Goal: Information Seeking & Learning: Compare options

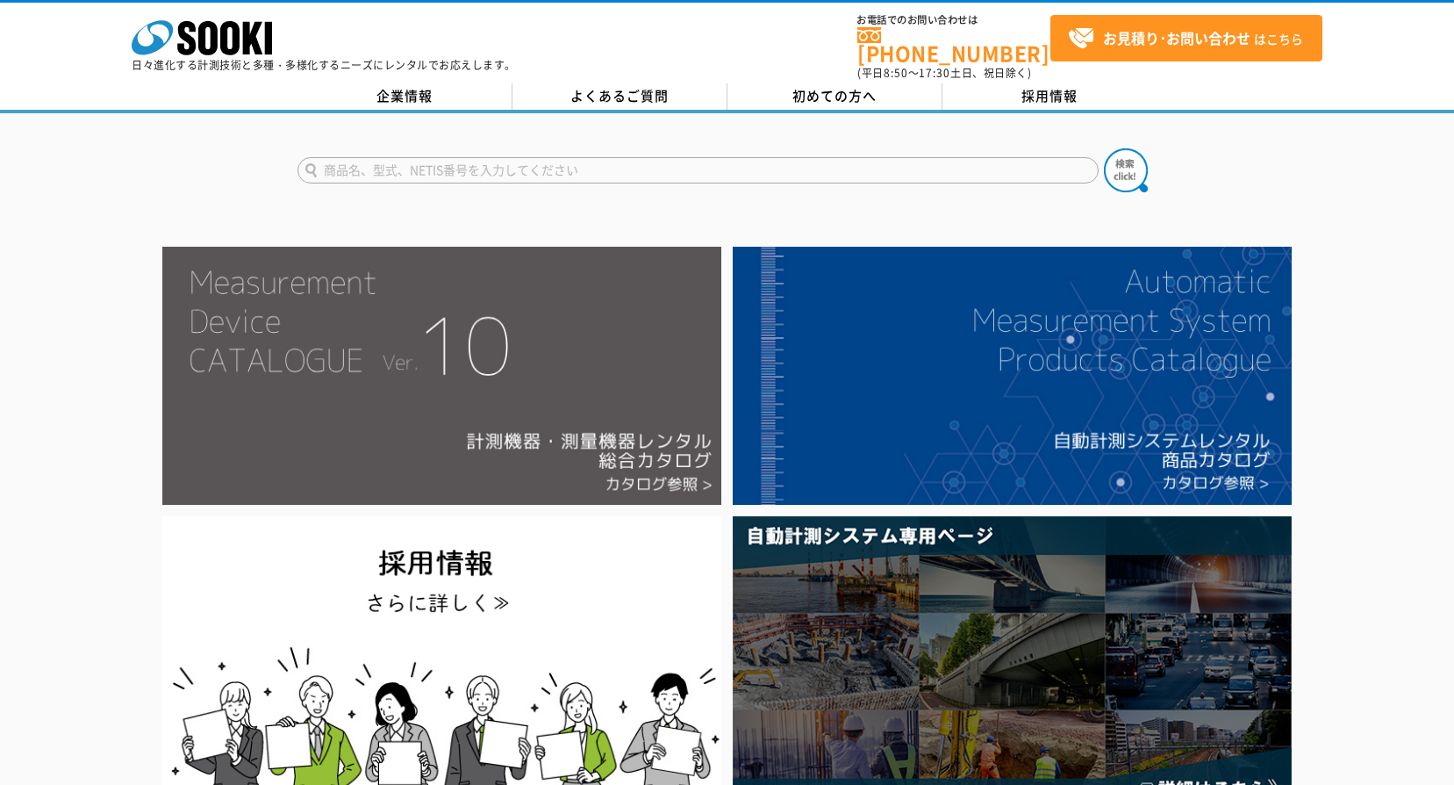
click at [598, 376] on img at bounding box center [441, 376] width 559 height 258
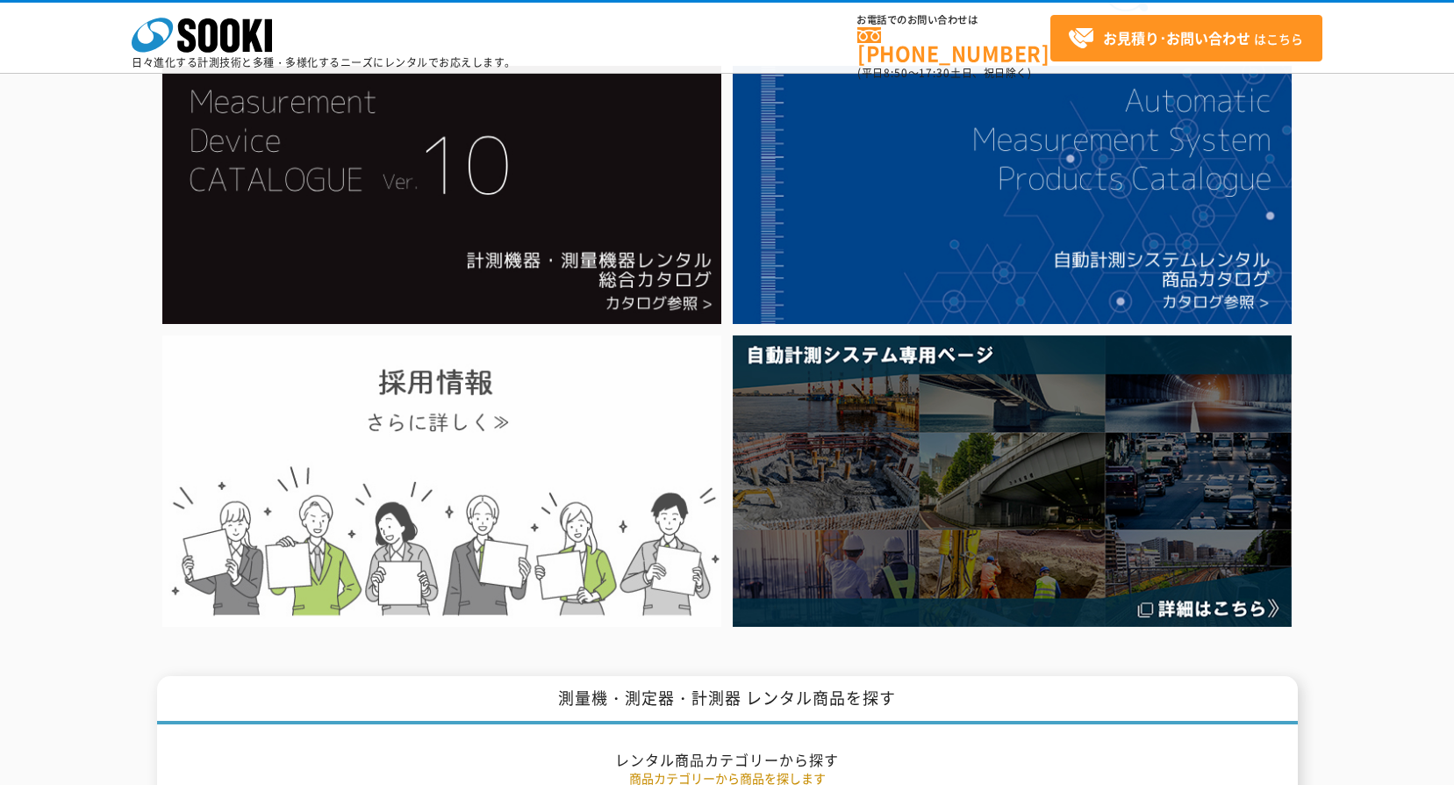
scroll to position [88, 0]
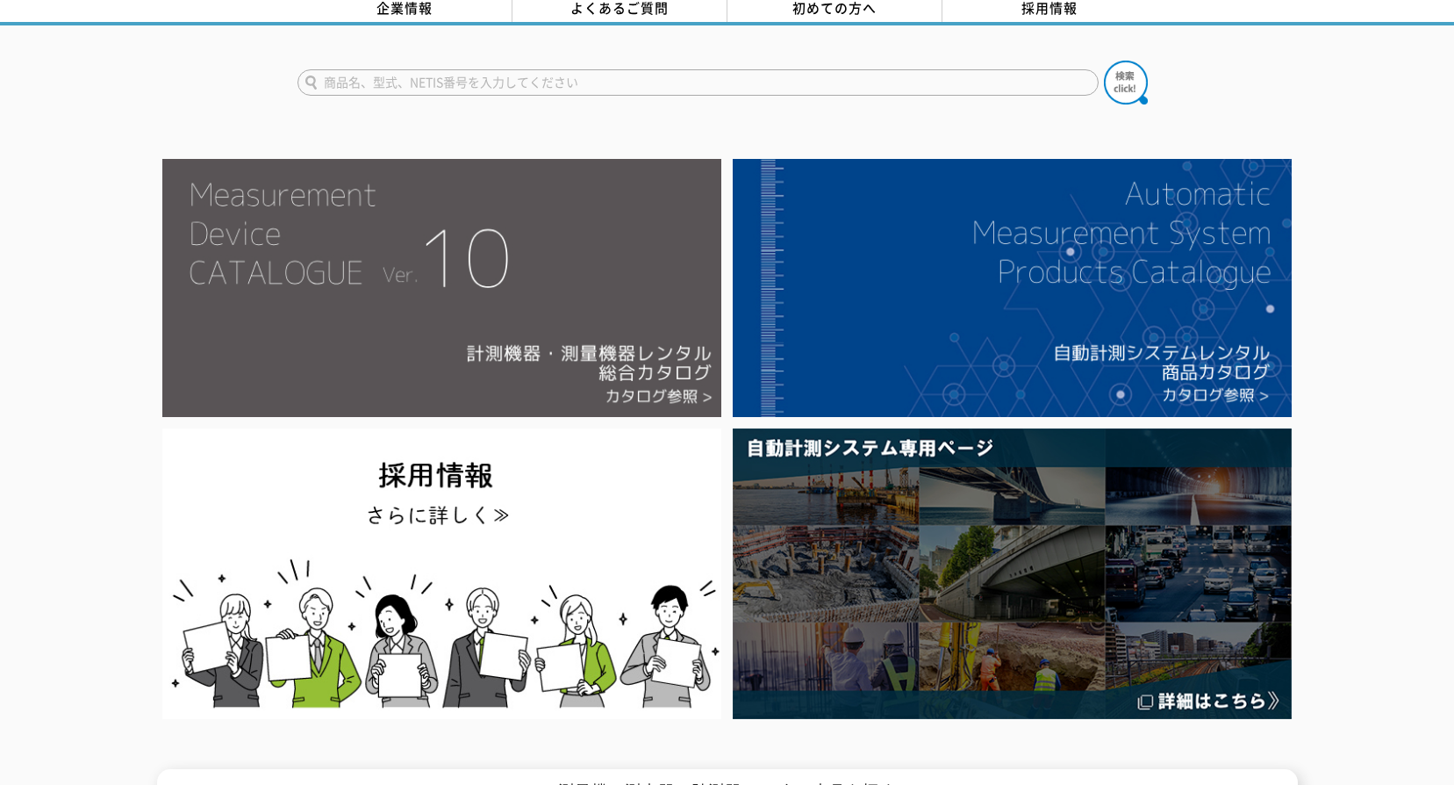
click at [569, 297] on img at bounding box center [441, 288] width 559 height 258
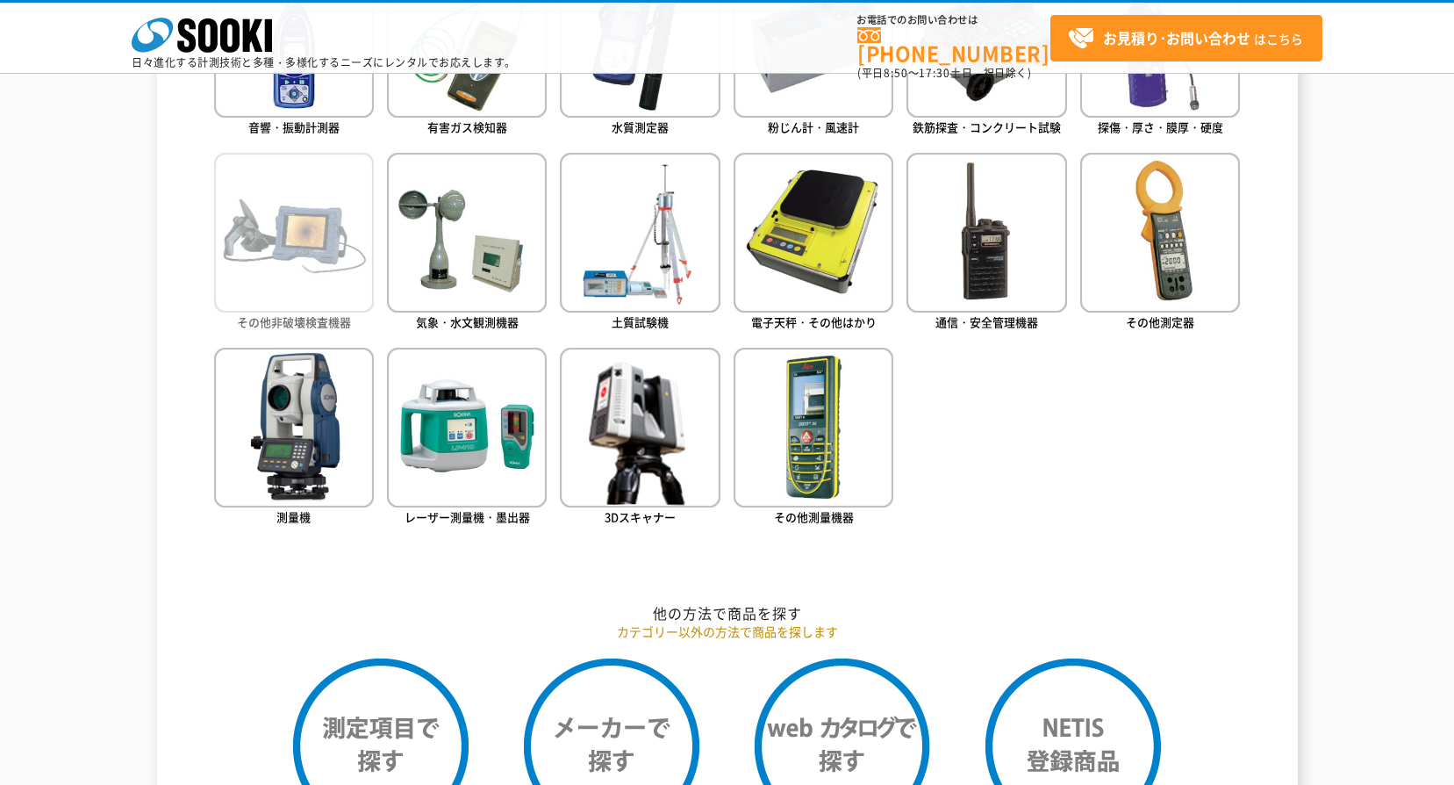
scroll to position [965, 0]
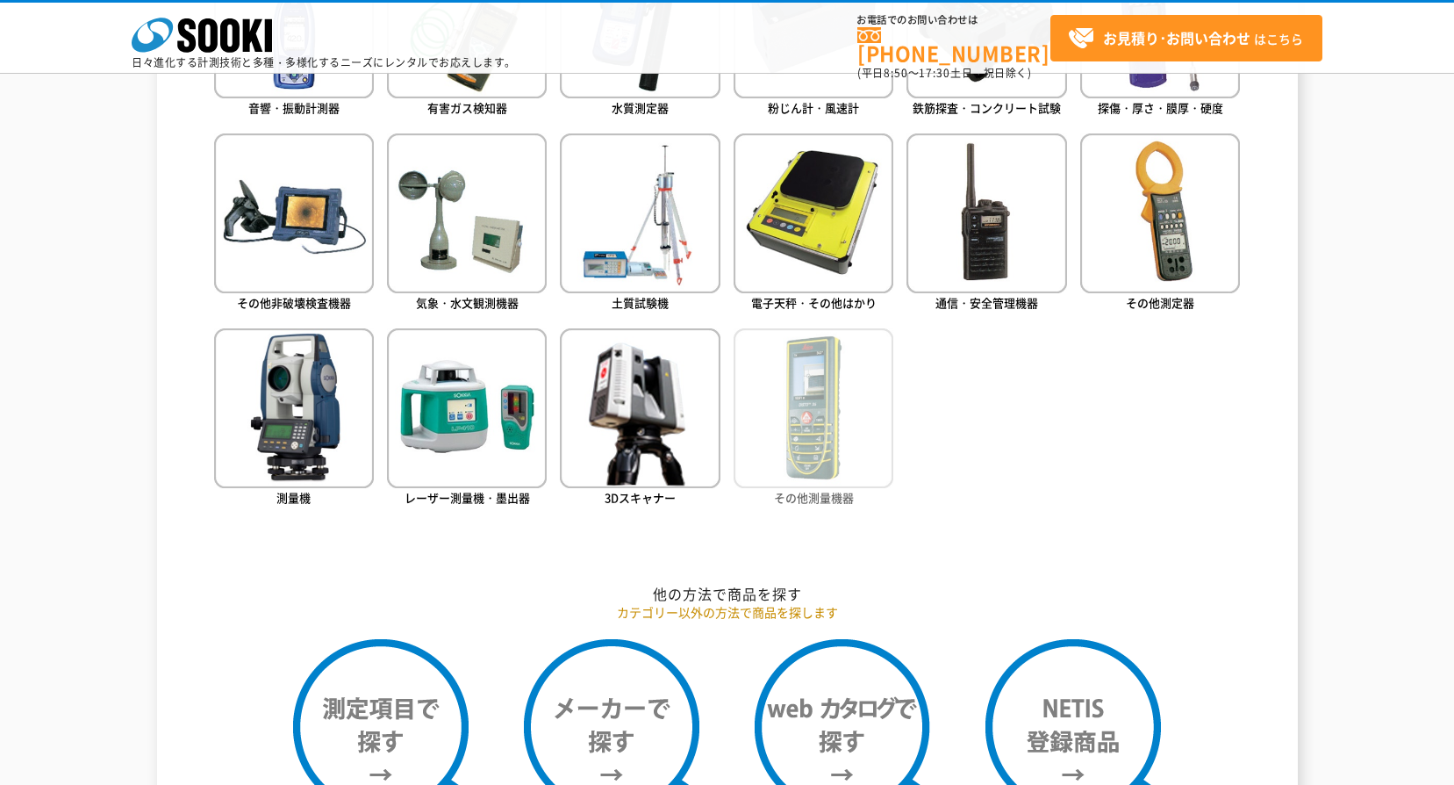
click at [819, 435] on img at bounding box center [814, 408] width 160 height 160
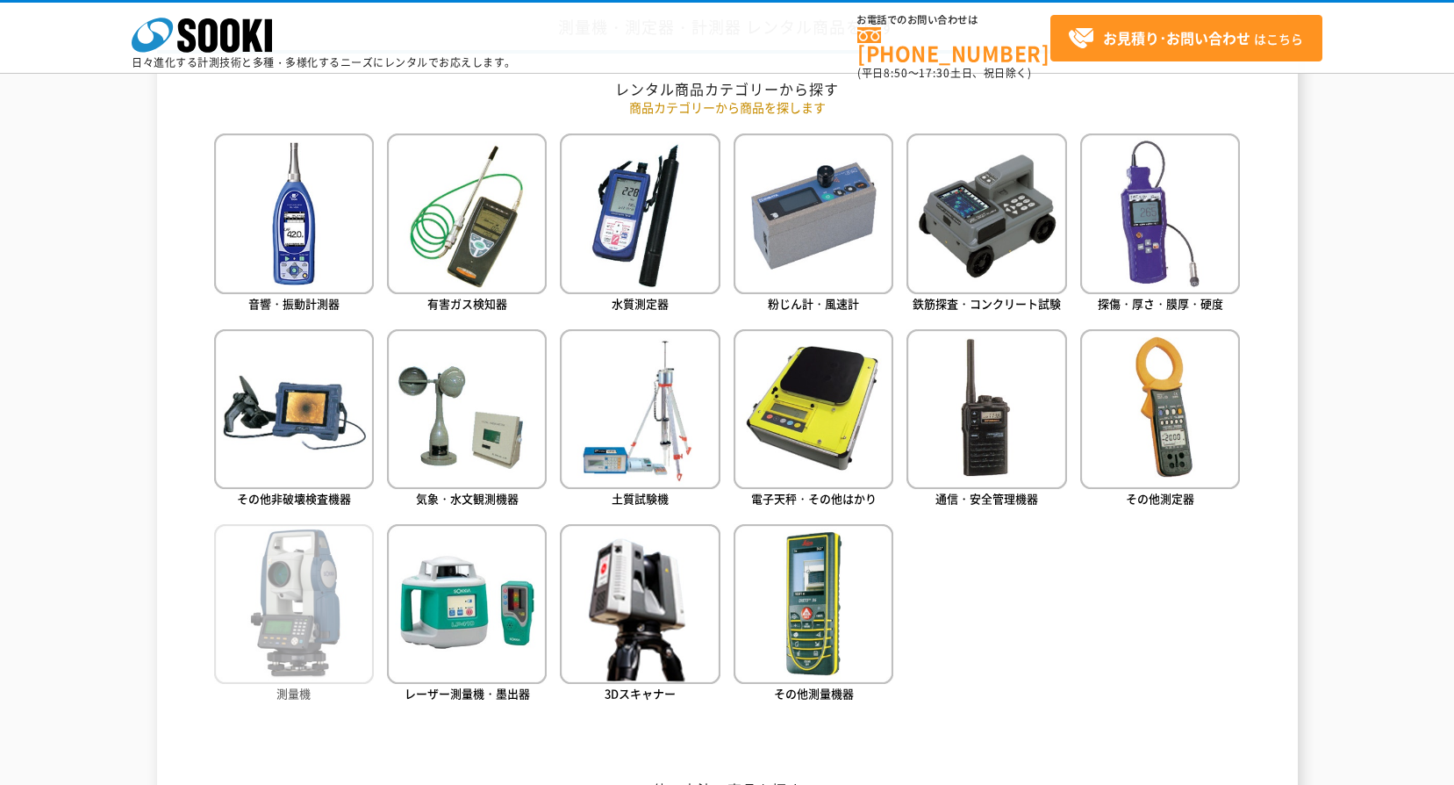
scroll to position [702, 0]
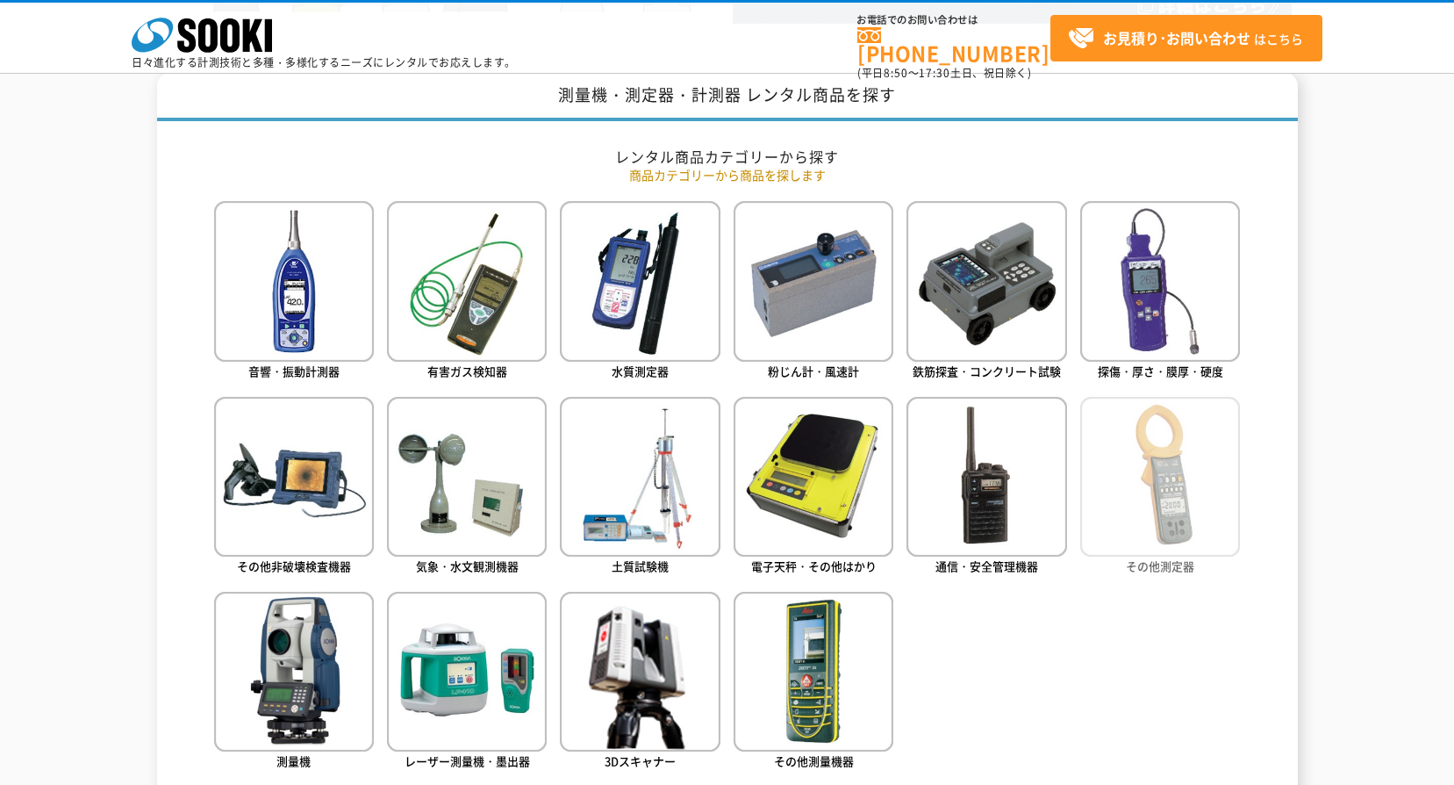
click at [1203, 510] on img at bounding box center [1160, 477] width 160 height 160
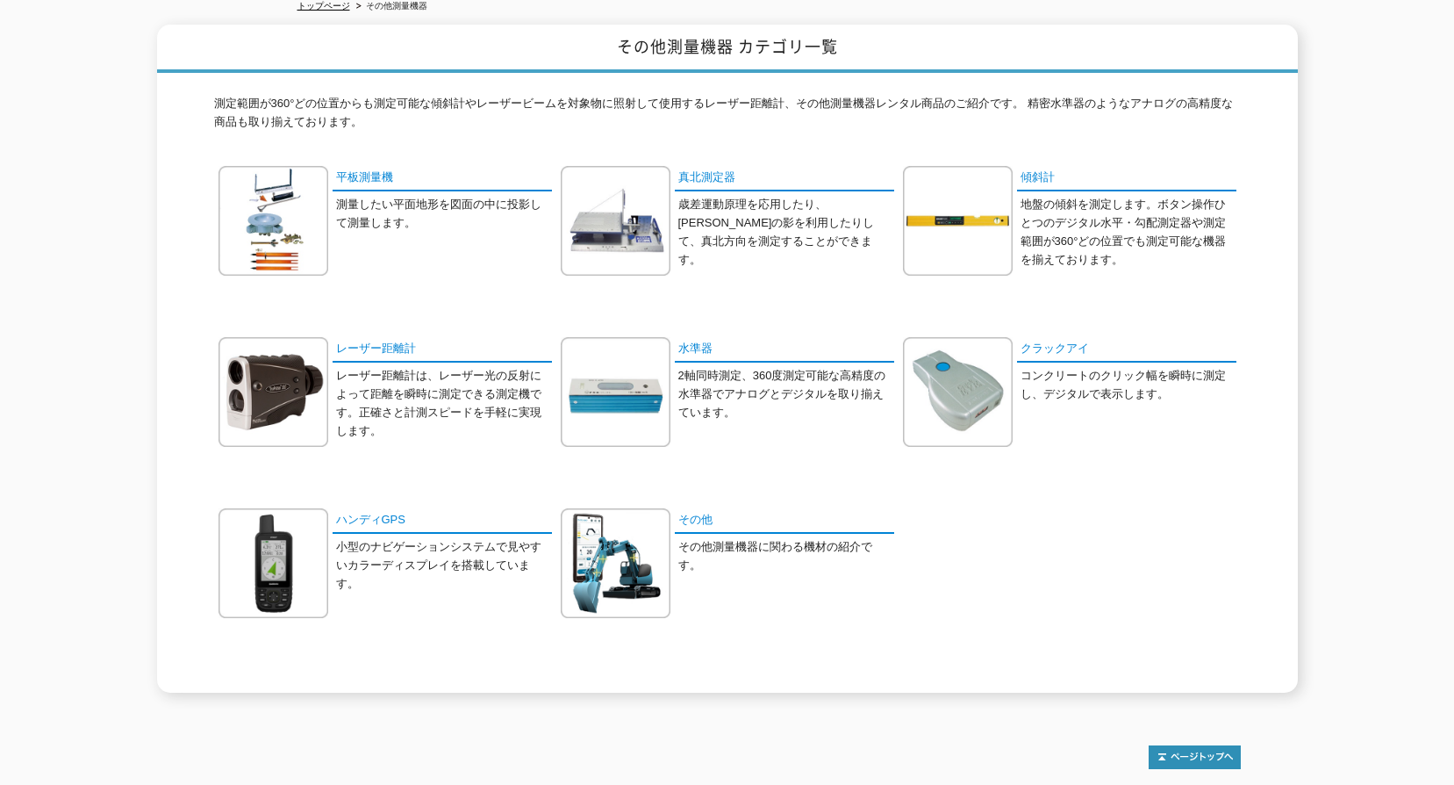
scroll to position [88, 0]
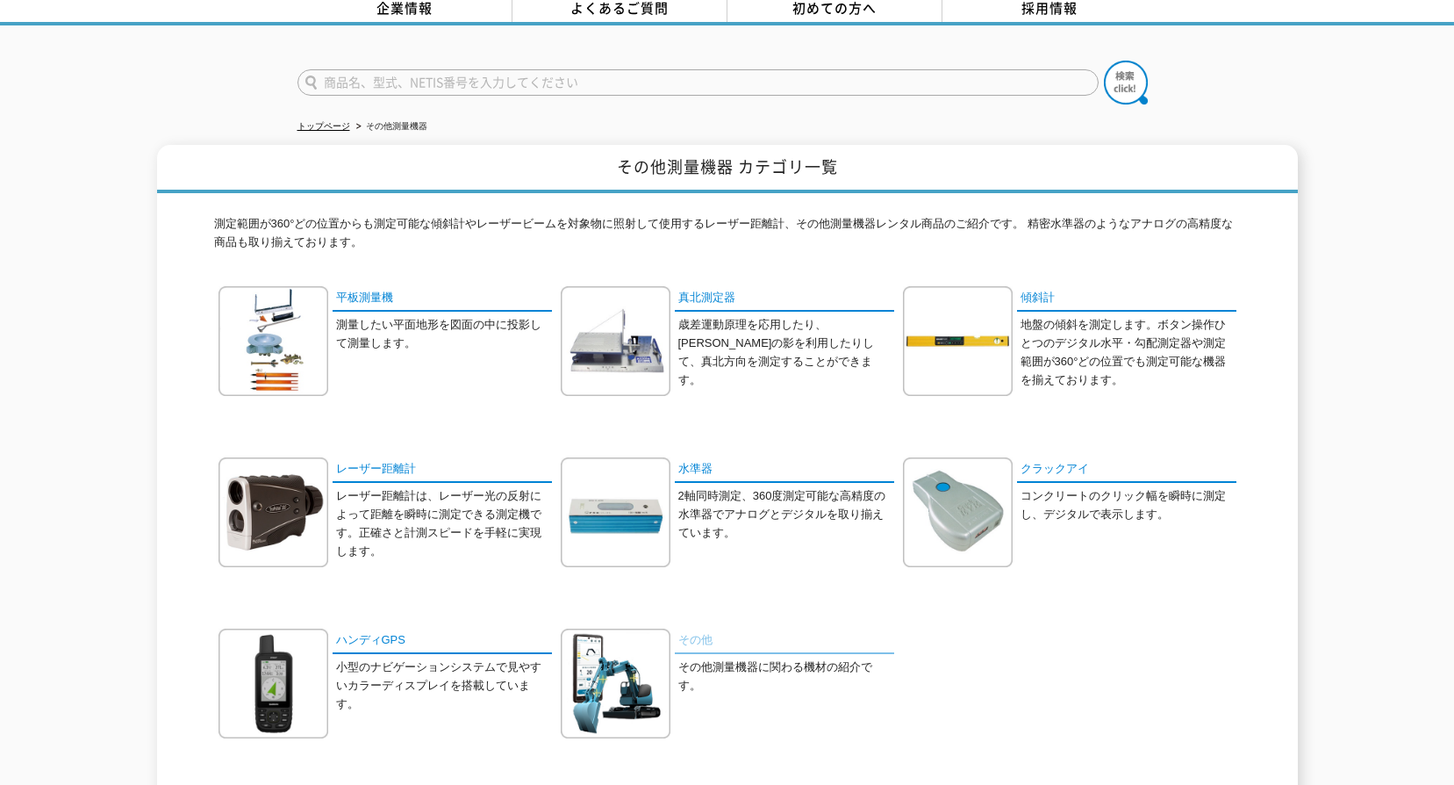
click at [699, 632] on link "その他" at bounding box center [784, 640] width 219 height 25
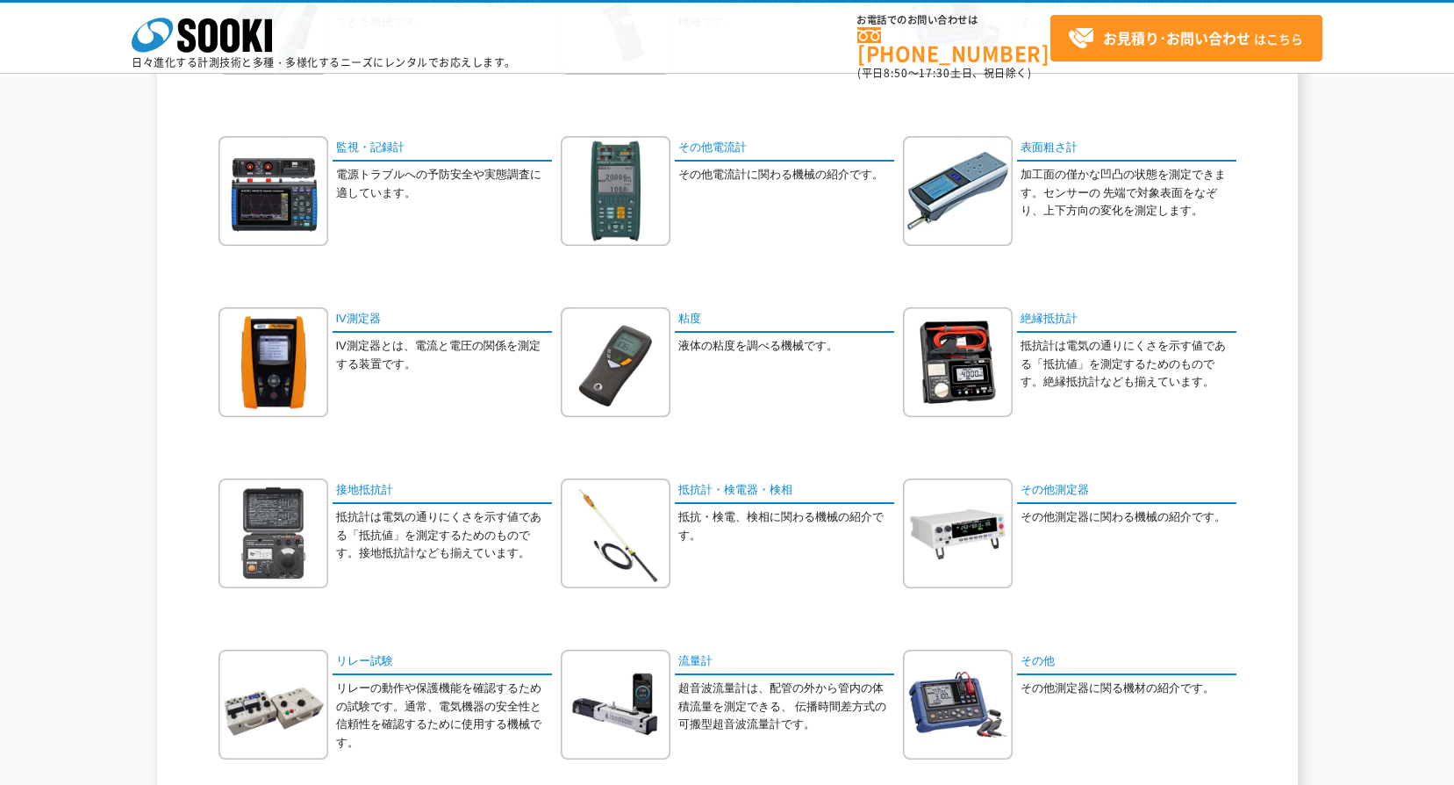
scroll to position [176, 0]
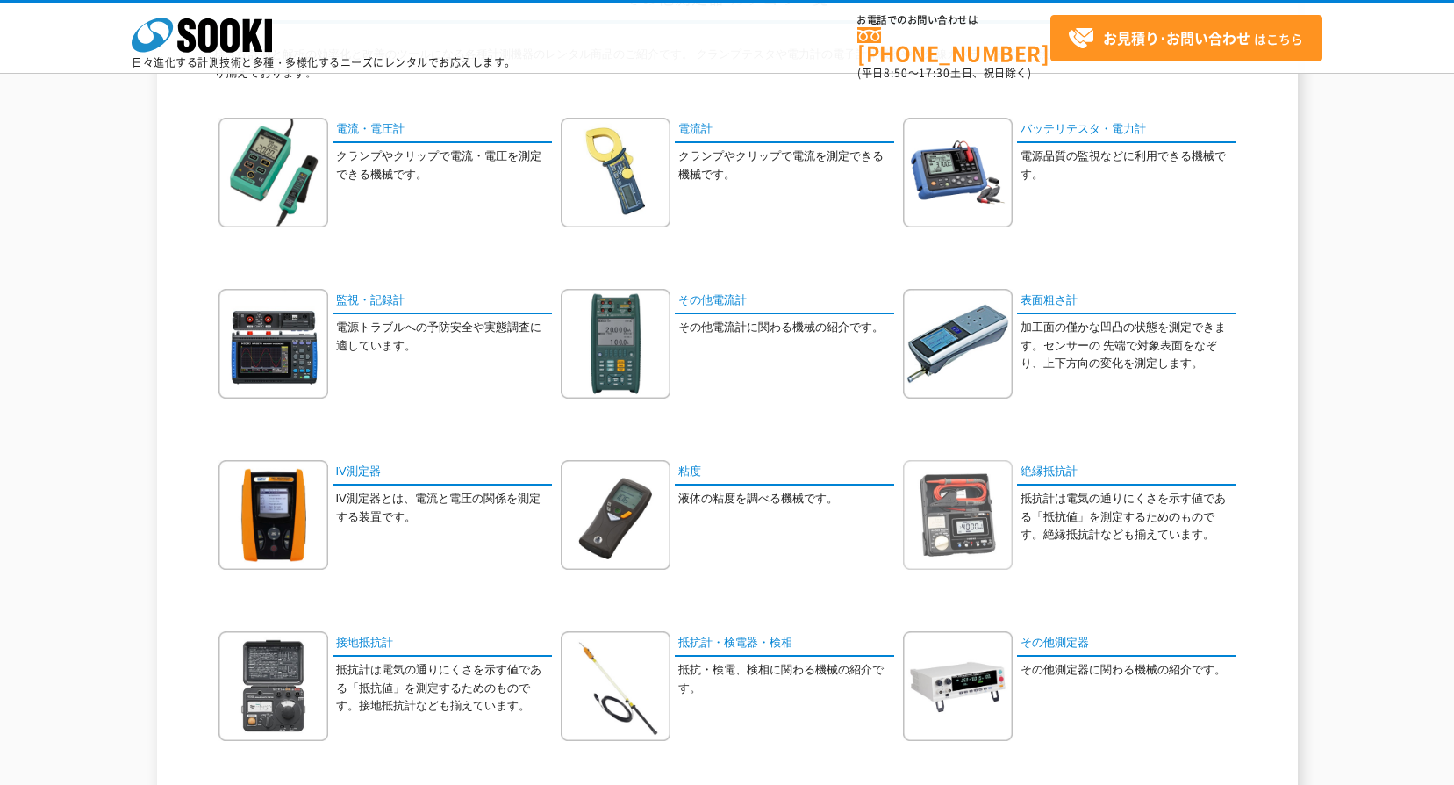
click at [970, 549] on img at bounding box center [958, 515] width 110 height 110
click at [687, 136] on link "電流計" at bounding box center [784, 130] width 219 height 25
click at [688, 126] on link "電流計" at bounding box center [784, 130] width 219 height 25
click at [657, 152] on img at bounding box center [616, 173] width 110 height 110
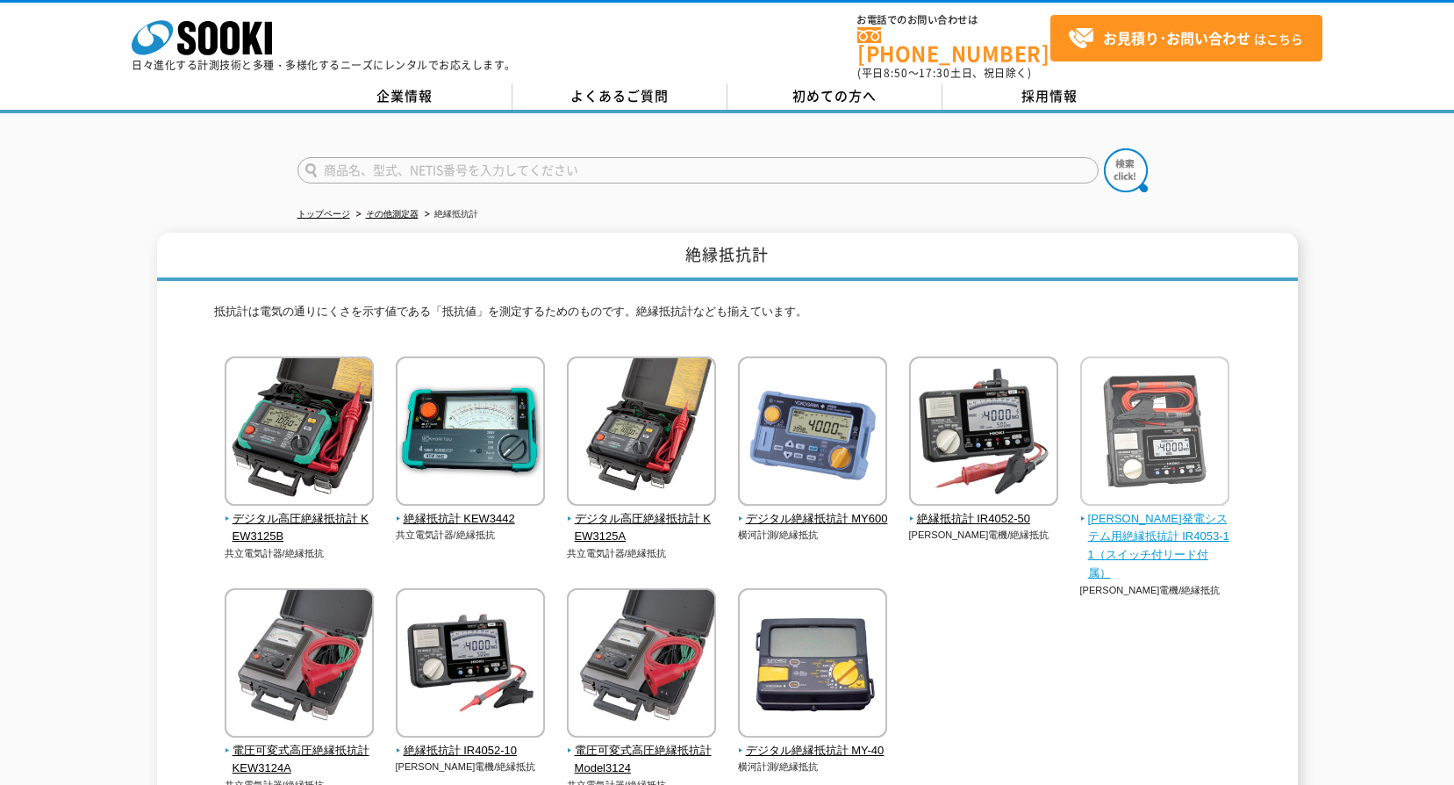
click at [1146, 529] on span "太陽光発電システム用絶縁抵抗計 IR4053-11（スイッチ付リード付属）" at bounding box center [1155, 546] width 150 height 73
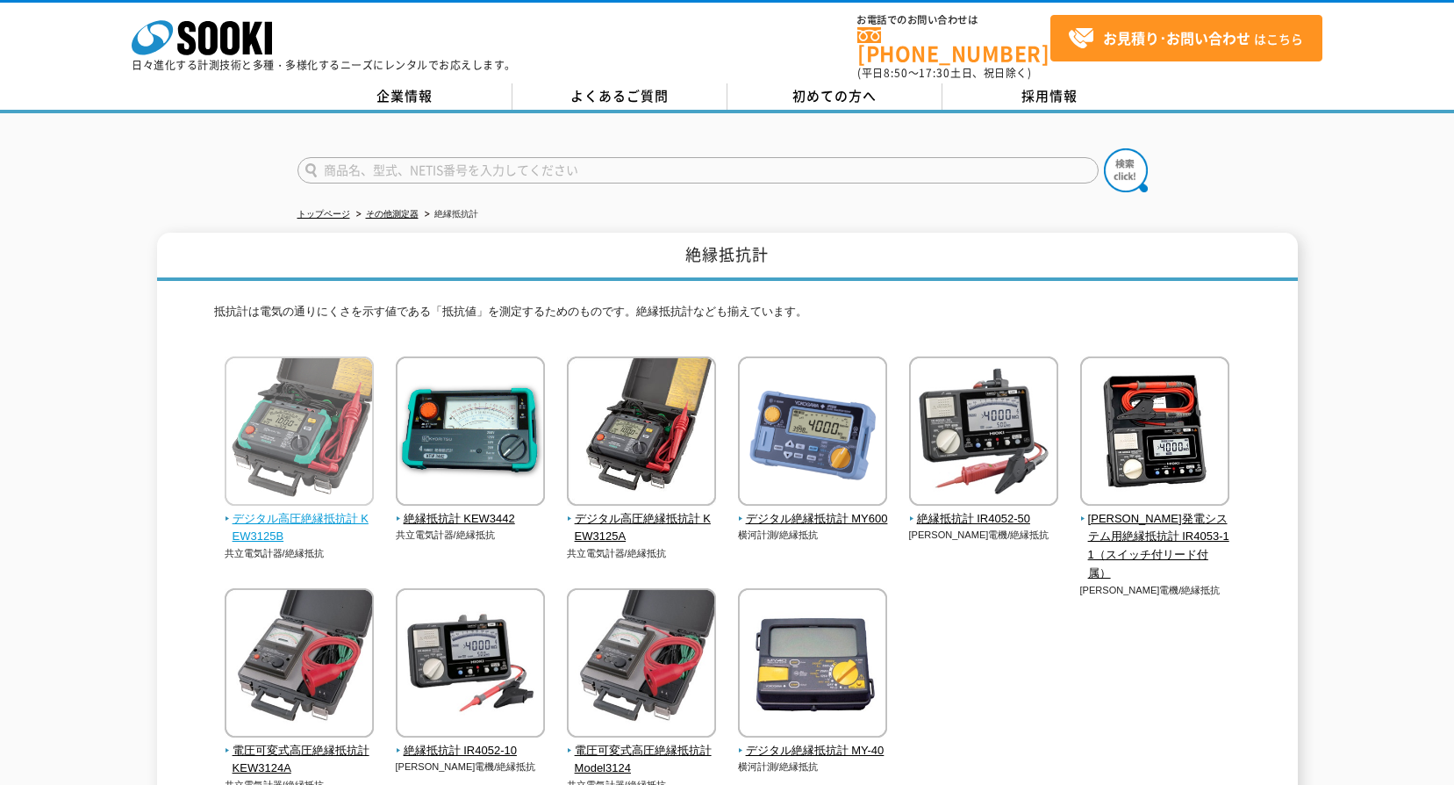
click at [242, 510] on span "デジタル高圧絶縁抵抗計 KEW3125B" at bounding box center [300, 528] width 150 height 37
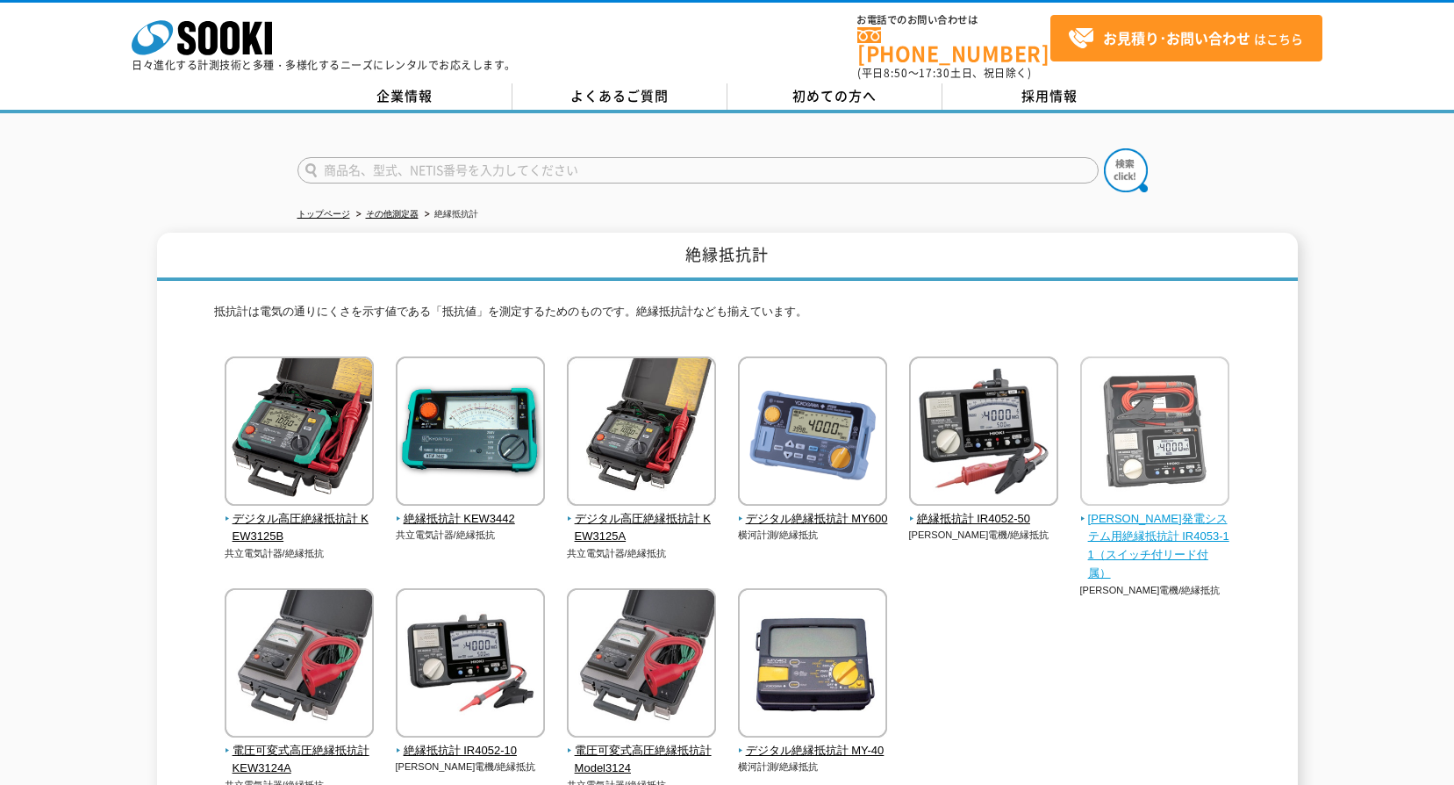
click at [1134, 442] on img at bounding box center [1154, 433] width 149 height 154
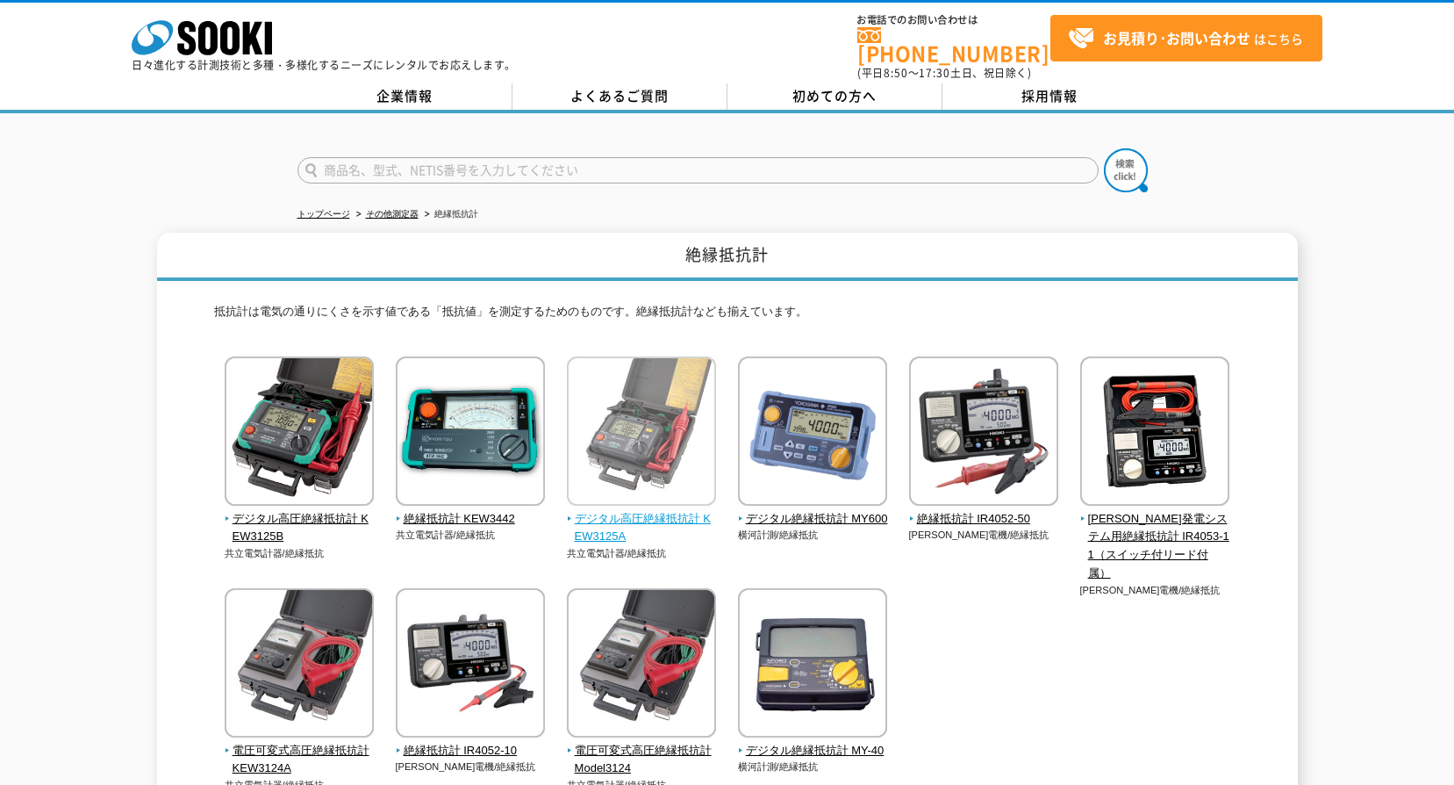
click at [685, 520] on span "デジタル高圧絶縁抵抗計 KEW3125A" at bounding box center [642, 528] width 150 height 37
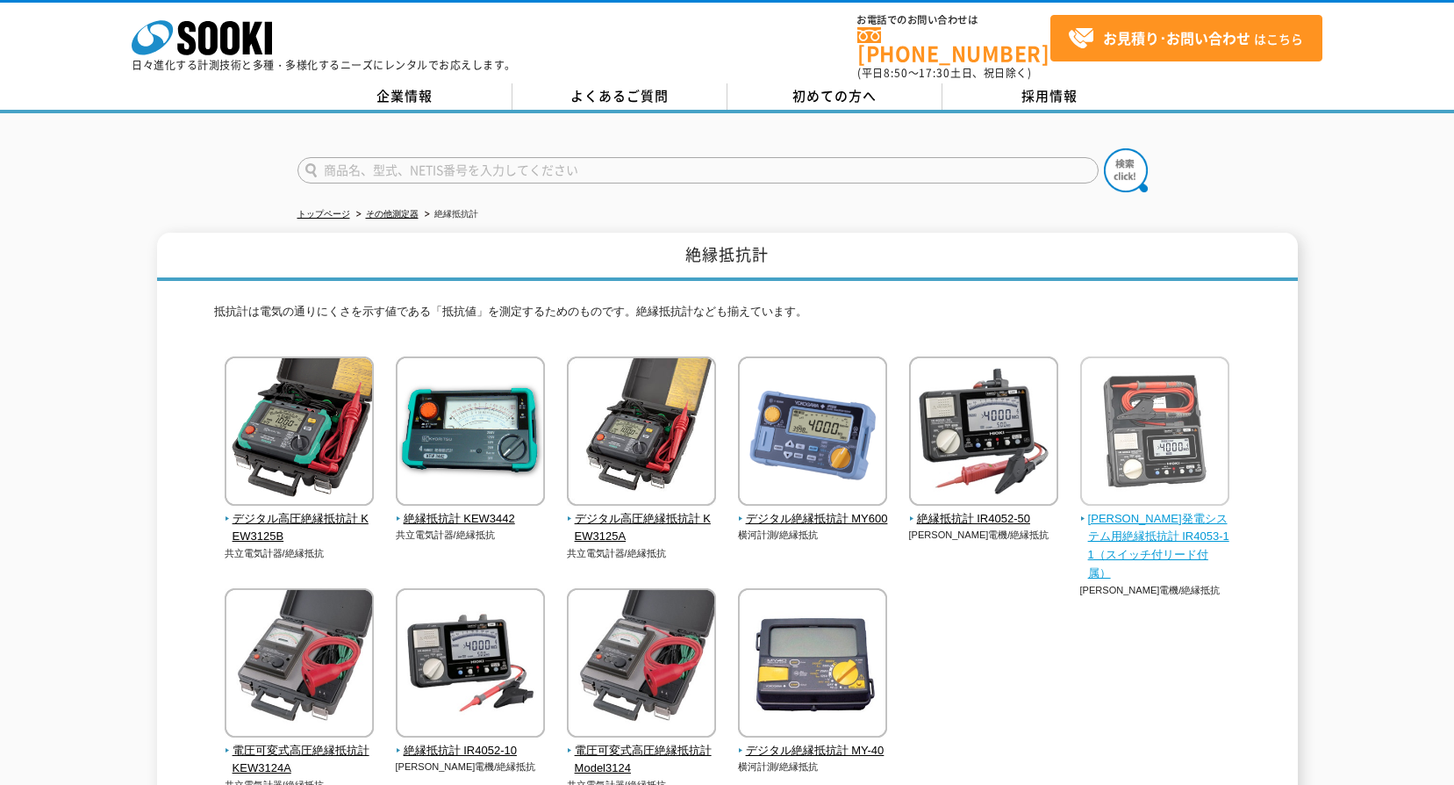
click at [1172, 539] on span "[PERSON_NAME]発電システム用絶縁抵抗計 IR4053-11（スイッチ付リード付属）" at bounding box center [1155, 546] width 150 height 73
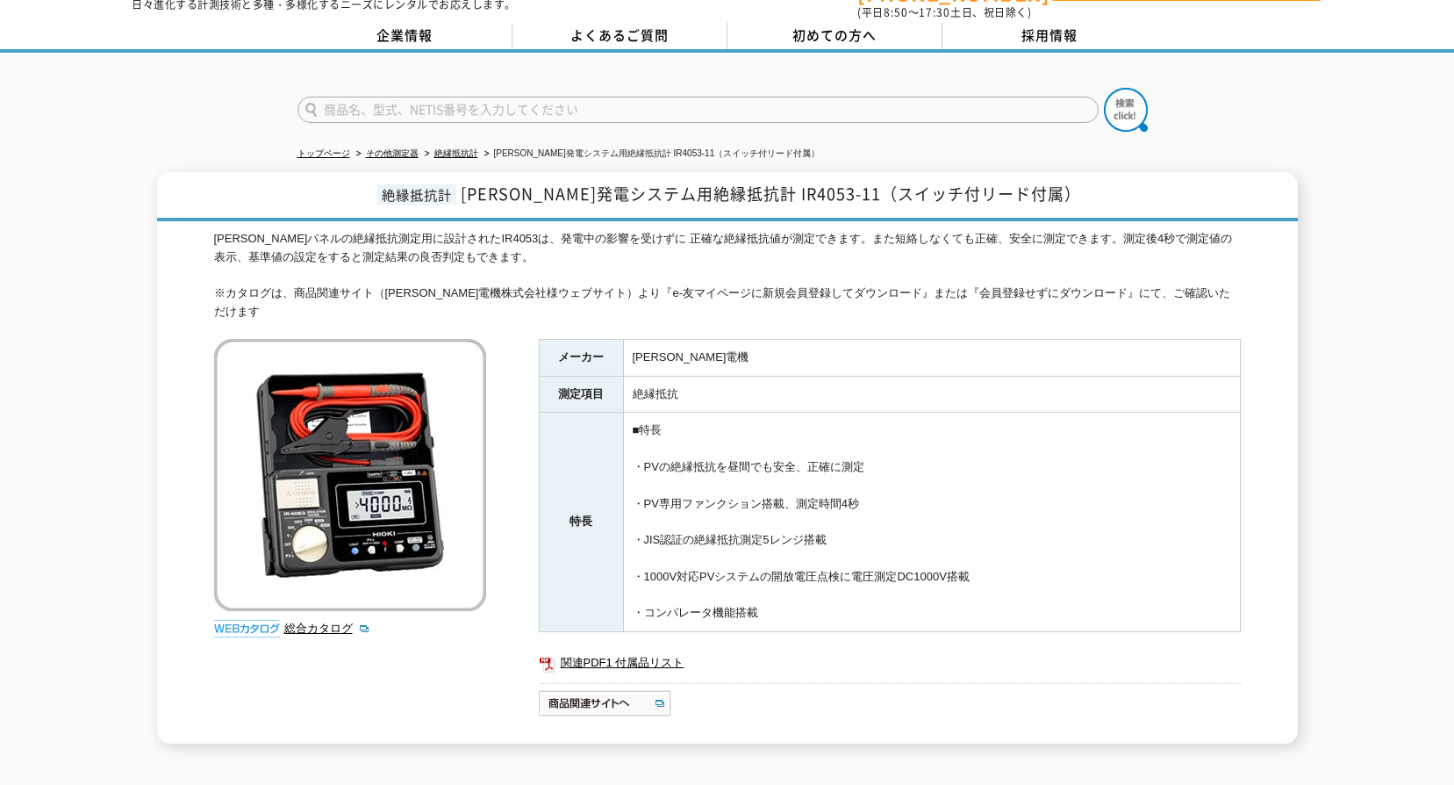
scroll to position [88, 0]
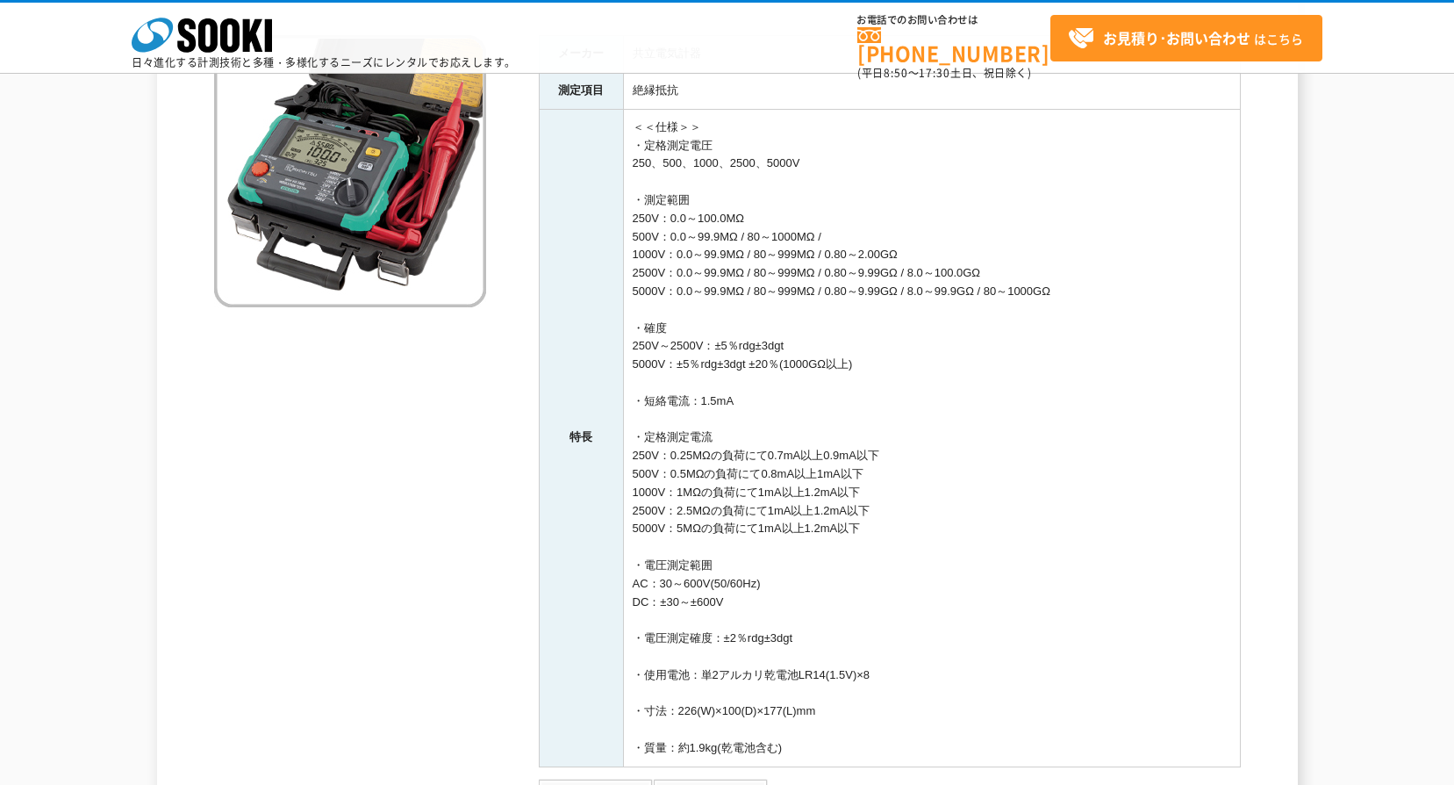
scroll to position [439, 0]
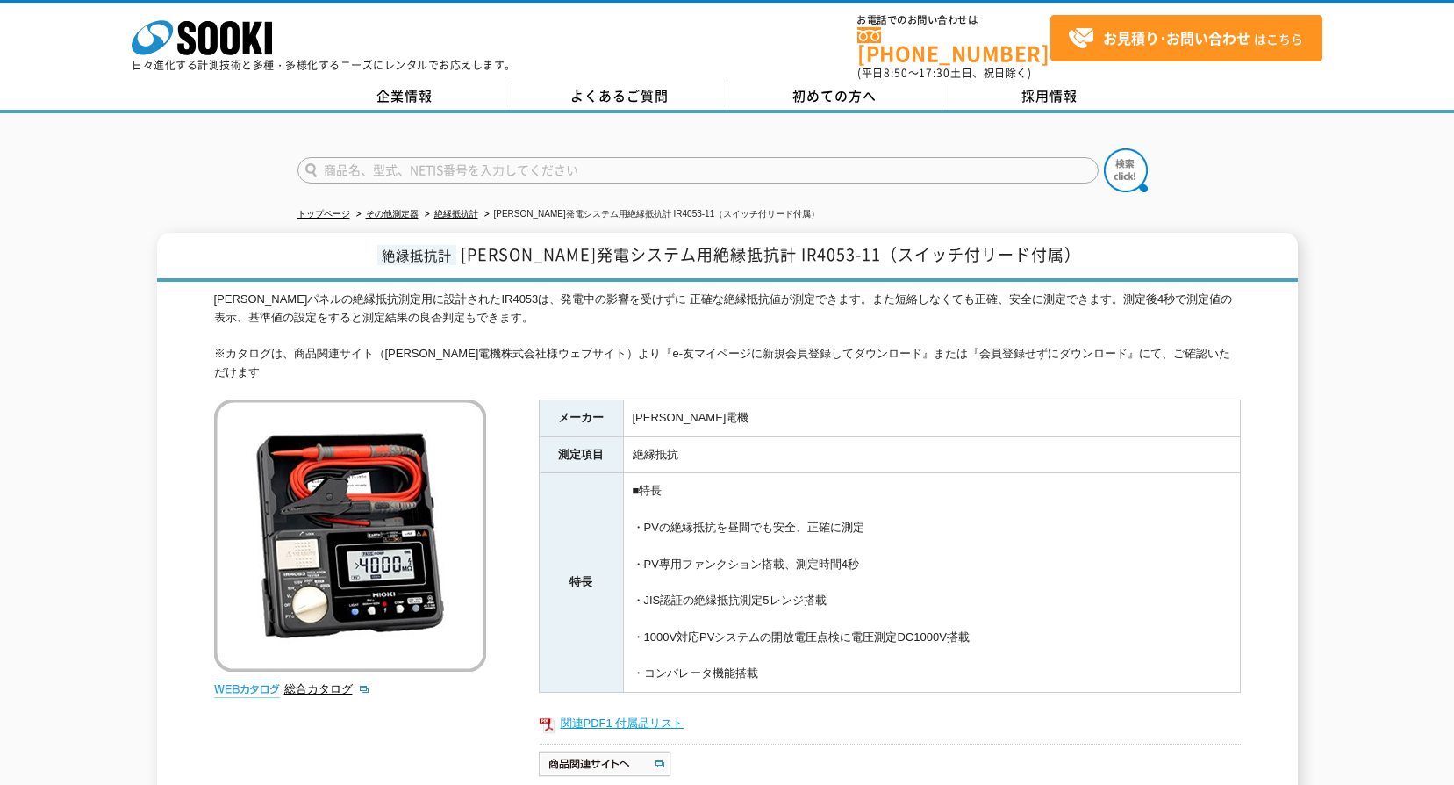
click at [595, 712] on link "関連PDF1 付属品リスト" at bounding box center [890, 723] width 702 height 23
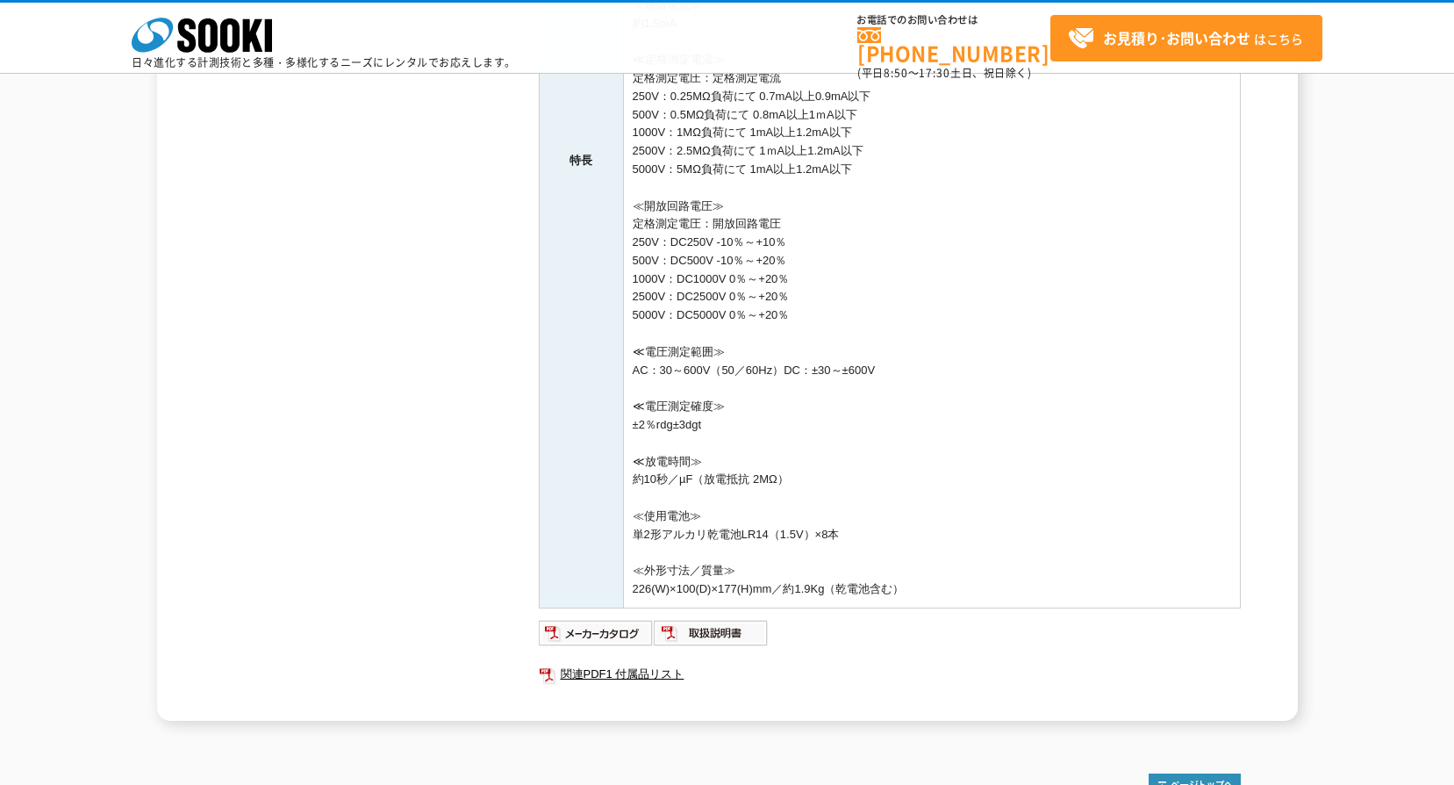
scroll to position [792, 0]
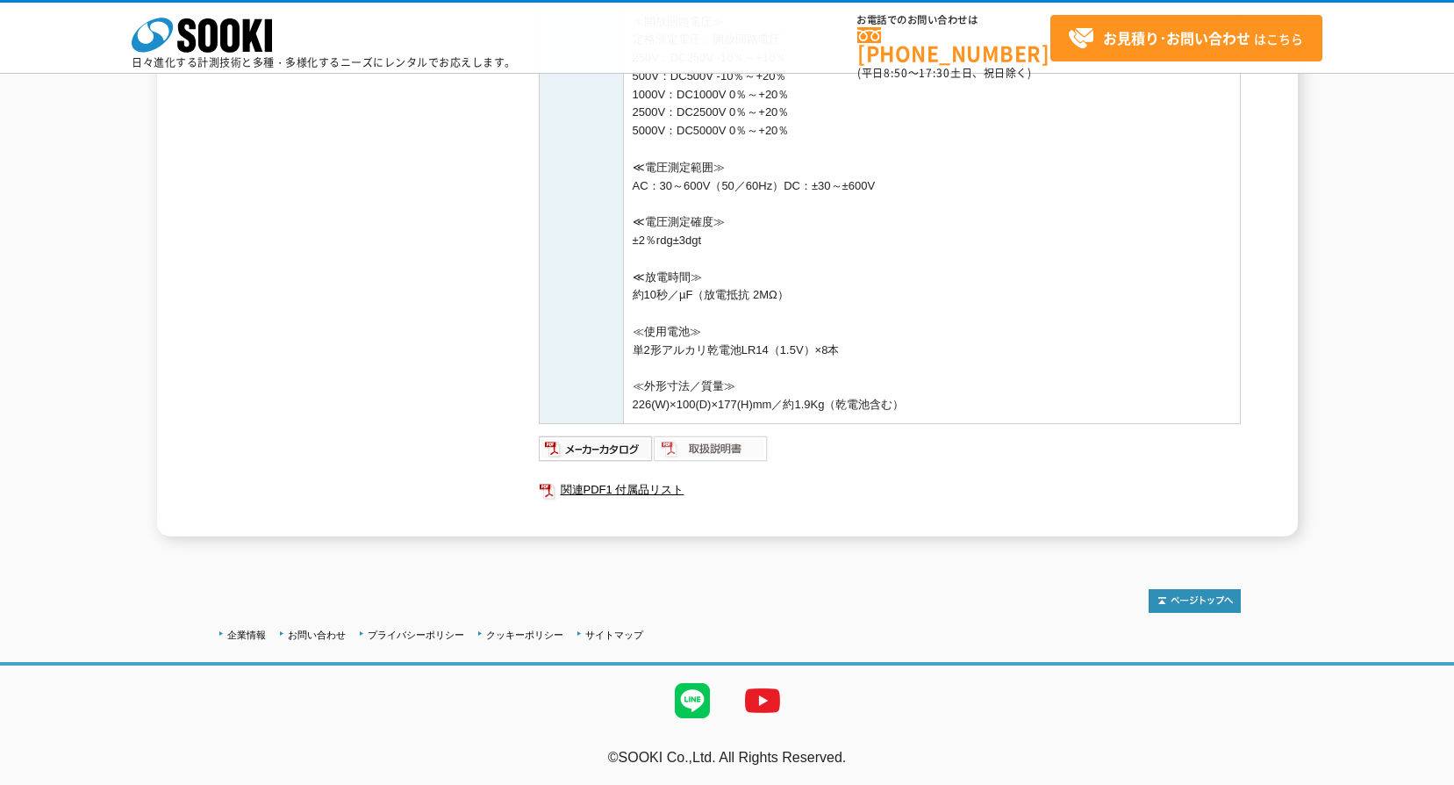
click at [713, 438] on img at bounding box center [711, 448] width 115 height 28
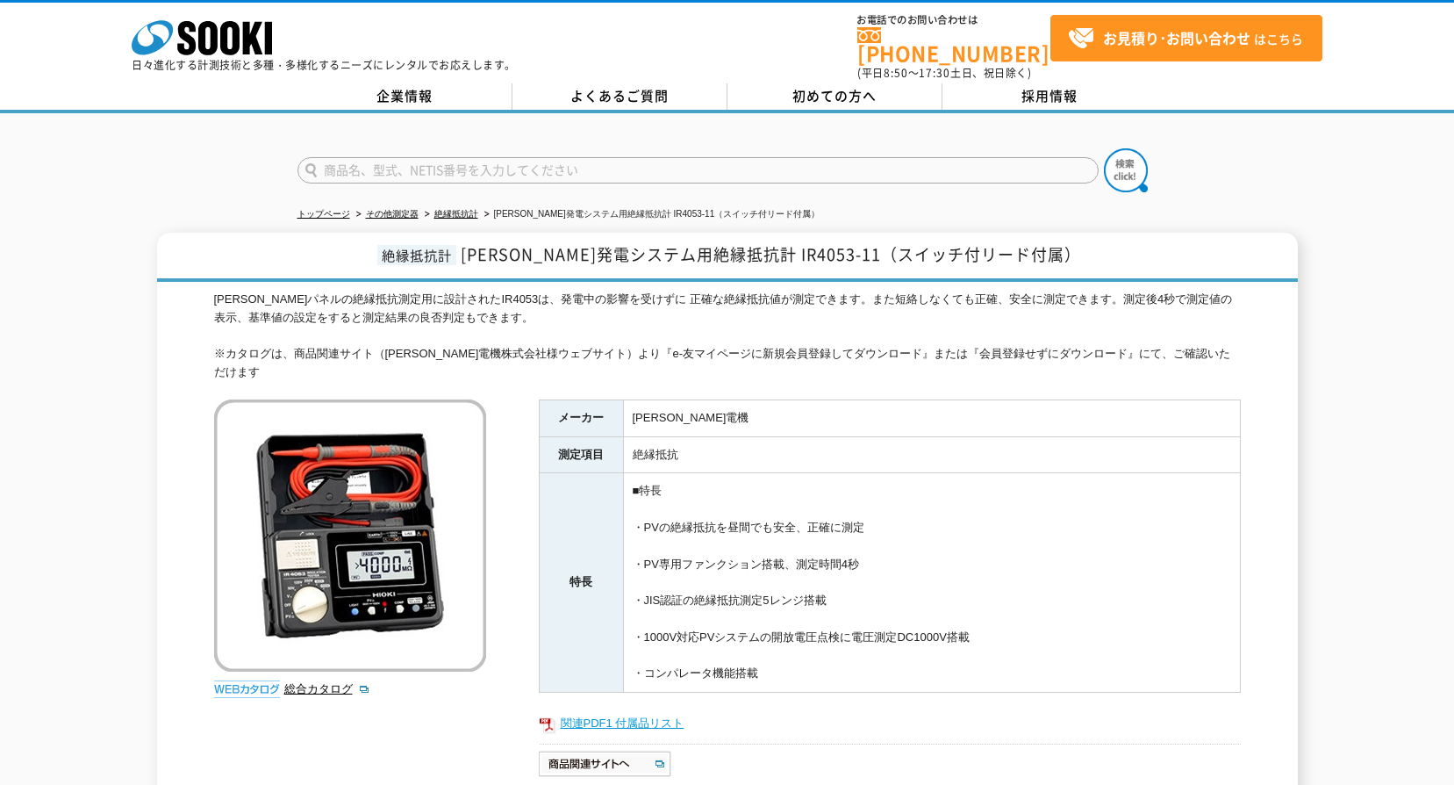
click at [627, 712] on link "関連PDF1 付属品リスト" at bounding box center [890, 723] width 702 height 23
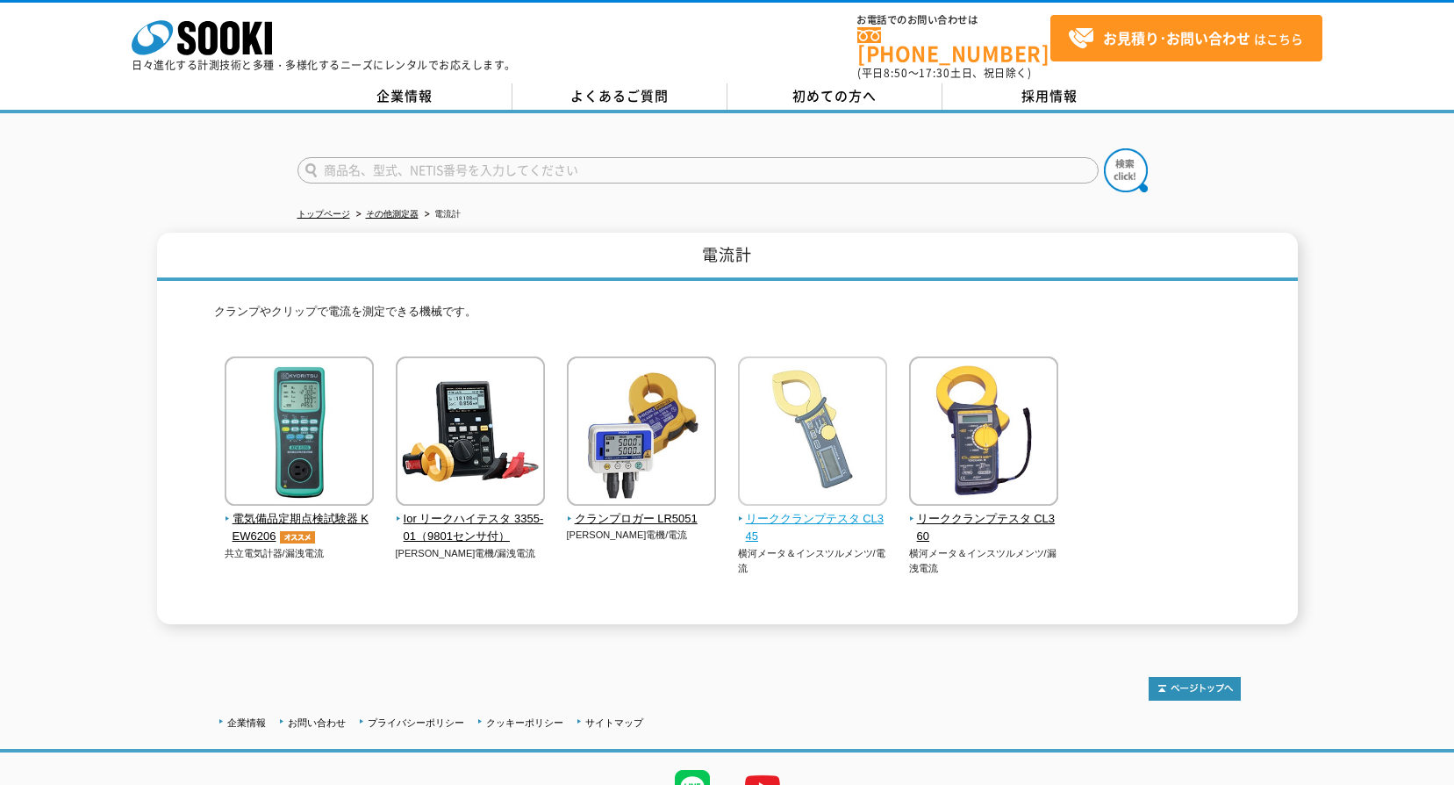
click at [861, 510] on span "リーククランプテスタ CL345" at bounding box center [813, 528] width 150 height 37
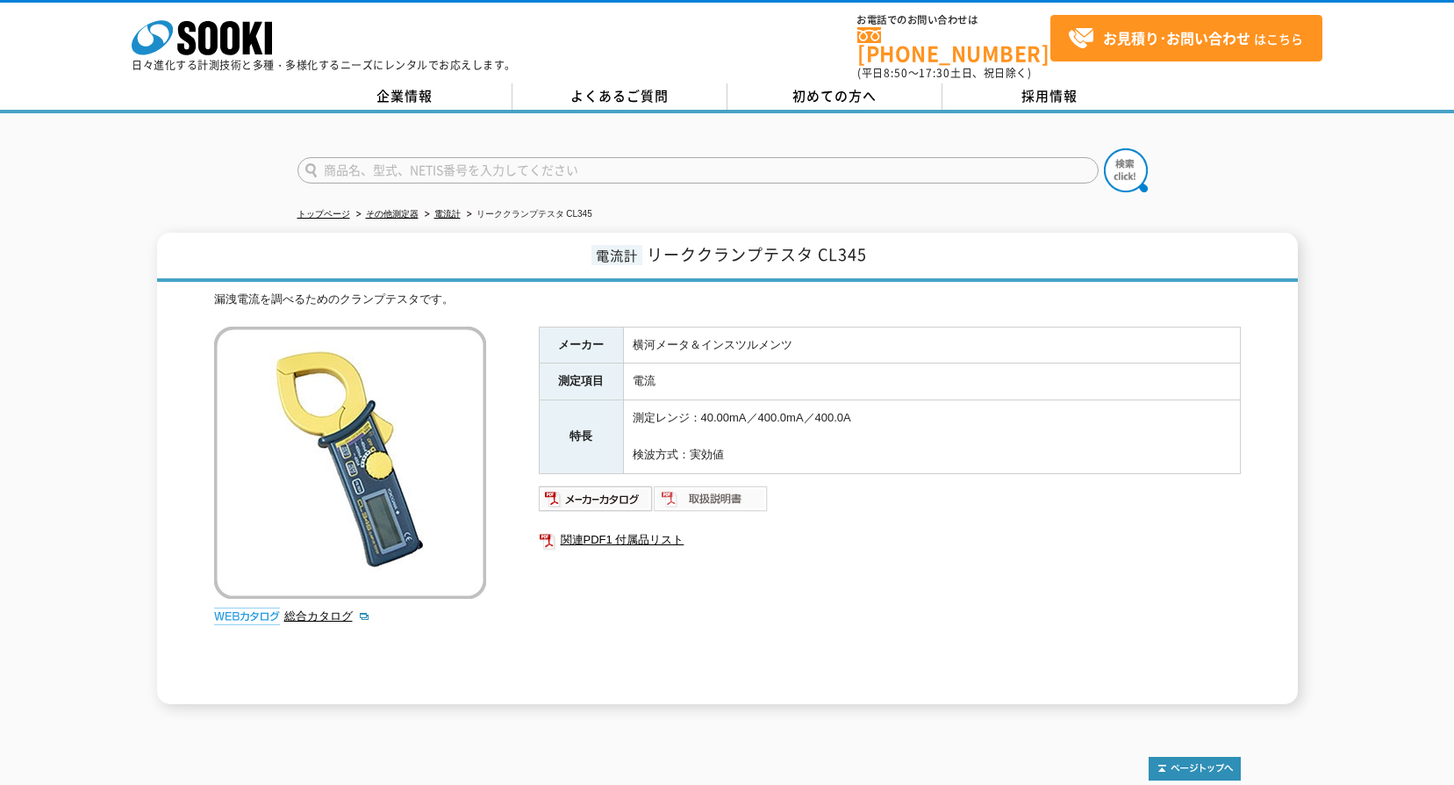
click at [697, 491] on img at bounding box center [711, 498] width 115 height 28
